Goal: Browse casually: Explore the website without a specific task or goal

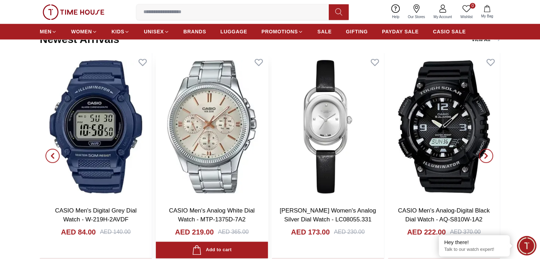
scroll to position [797, 0]
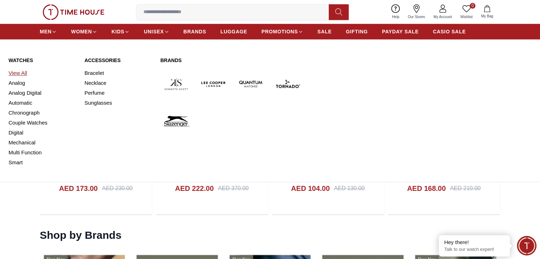
click at [21, 73] on link "View All" at bounding box center [42, 73] width 67 height 10
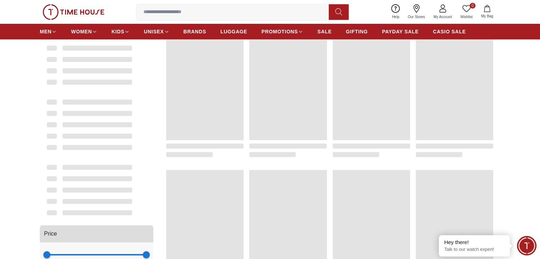
scroll to position [71, 0]
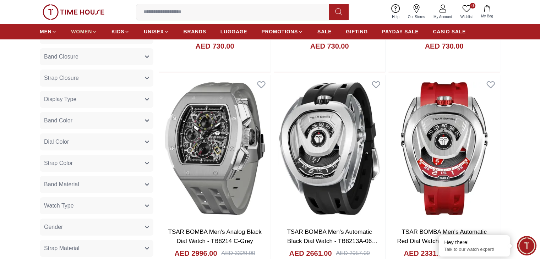
scroll to position [178, 0]
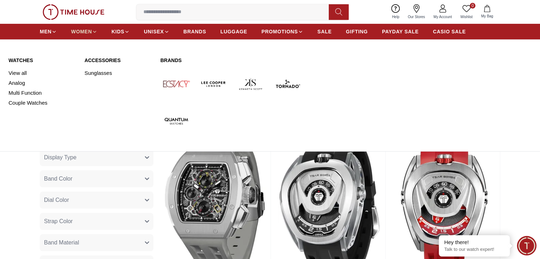
click at [83, 32] on span "WOMEN" at bounding box center [81, 31] width 21 height 7
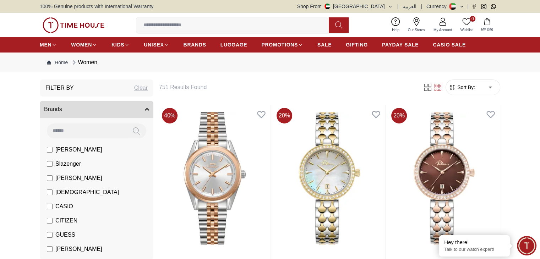
click at [64, 25] on img at bounding box center [74, 25] width 62 height 16
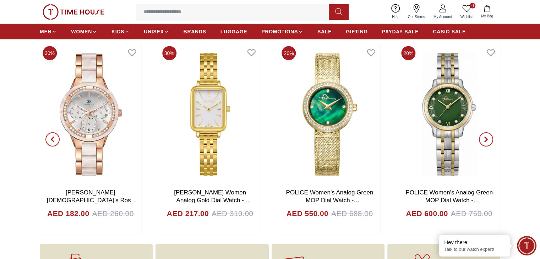
scroll to position [2268, 0]
